Goal: Navigation & Orientation: Find specific page/section

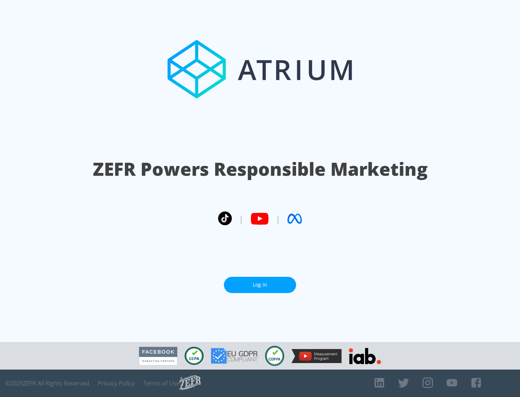
click at [260, 282] on link "Log In" at bounding box center [260, 285] width 72 height 16
